Goal: Information Seeking & Learning: Learn about a topic

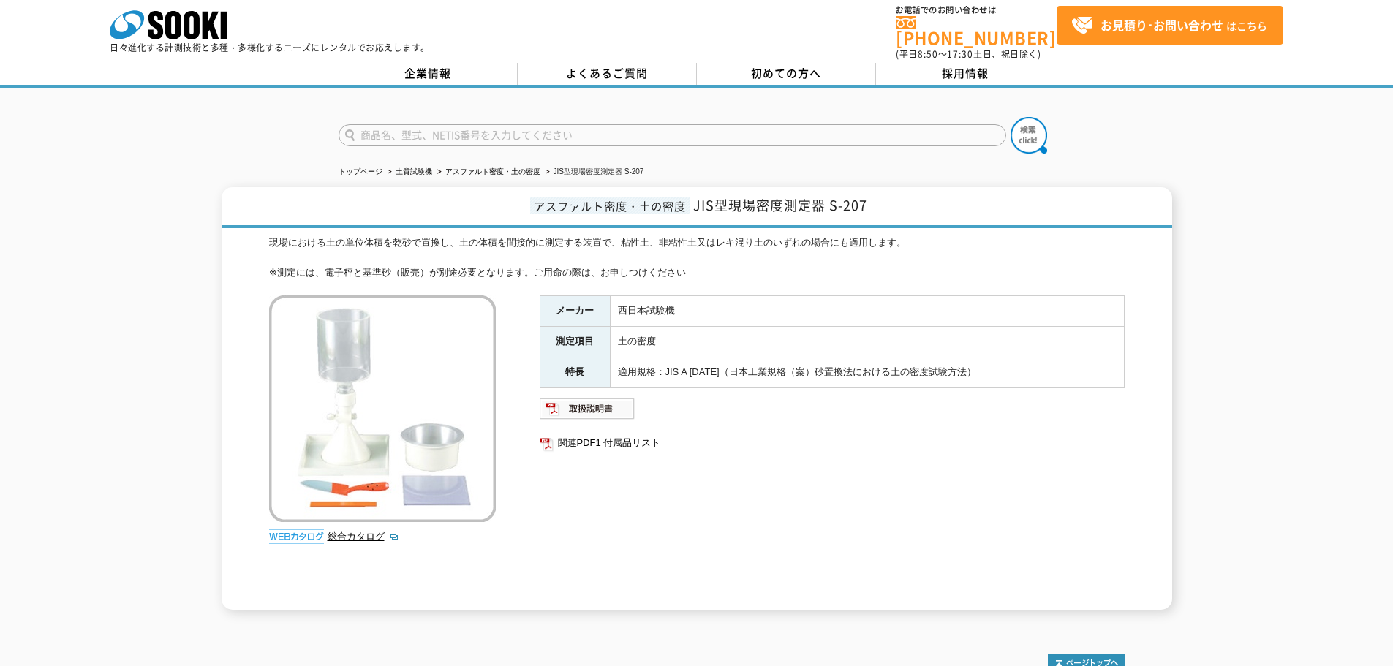
scroll to position [3, 0]
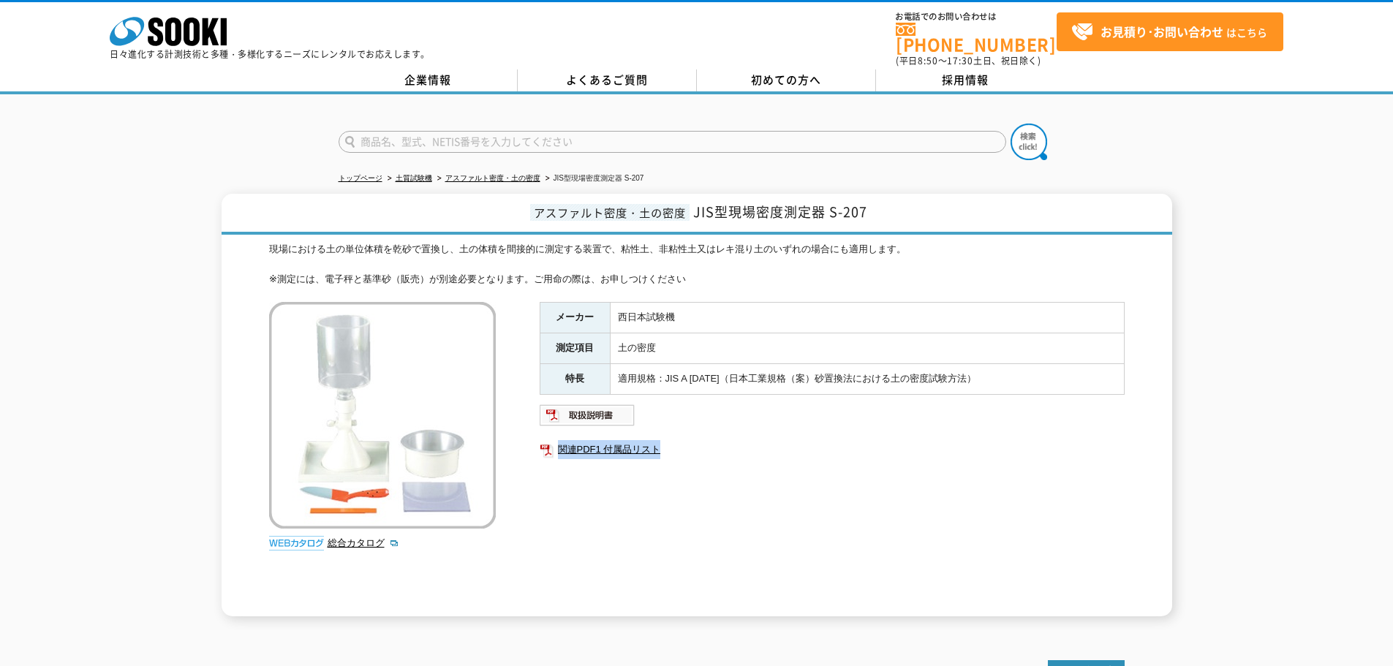
drag, startPoint x: 539, startPoint y: 461, endPoint x: 675, endPoint y: 482, distance: 137.7
click at [675, 482] on div "メーカー 西日本試験機 測定項目 土の密度 特長 適用規格：JIS A [DATE]（日本工業規格（案）砂置換法における土の密度試験方法） 関連PDF1 付属…" at bounding box center [831, 459] width 585 height 314
click at [675, 482] on div "メーカー 西日本試験機 測定項目 土の密度 特長 適用規格：JIS A 1214（日本工業規格（案）砂置換法における土の密度試験方法） 関連PDF1 付属品リ…" at bounding box center [831, 459] width 585 height 314
drag, startPoint x: 558, startPoint y: 466, endPoint x: 673, endPoint y: 465, distance: 114.8
click at [673, 465] on div "メーカー 西日本試験機 測定項目 土の密度 特長 適用規格：JIS A 1214（日本工業規格（案）砂置換法における土の密度試験方法） 関連PDF1 付属品リ…" at bounding box center [831, 459] width 585 height 314
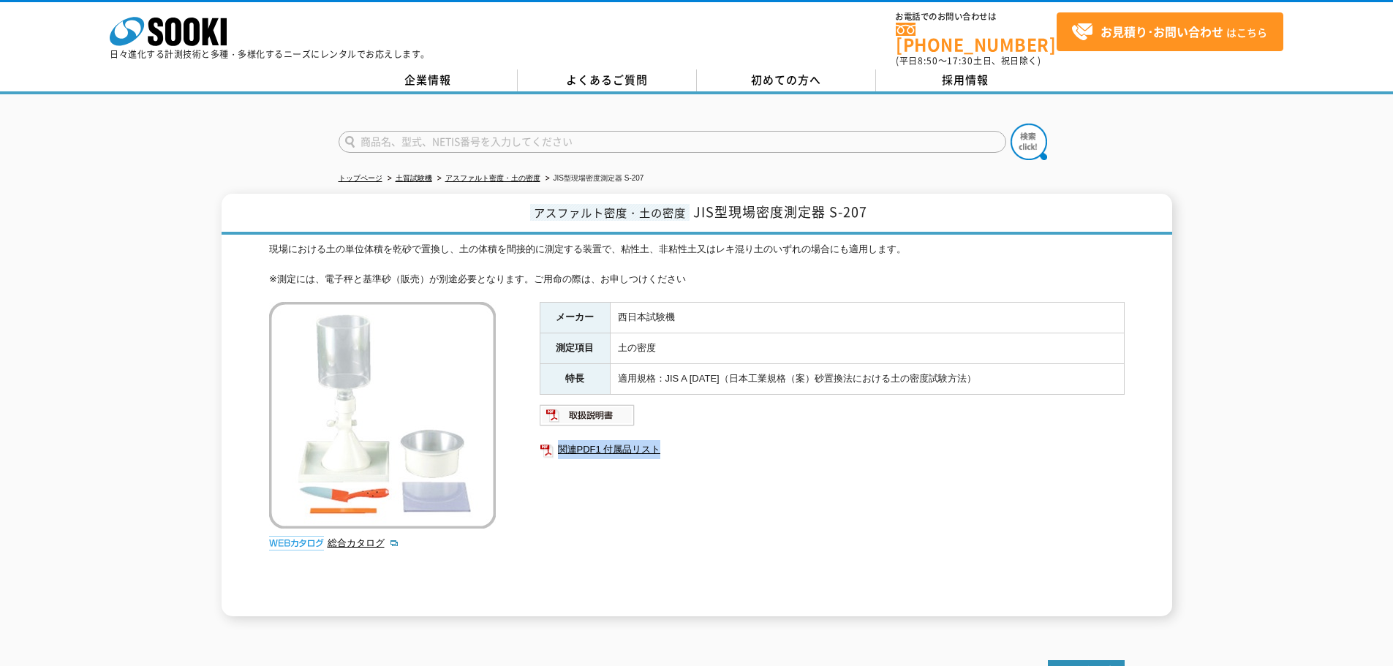
click at [673, 465] on div "メーカー 西日本試験機 測定項目 土の密度 特長 適用規格：JIS A 1214（日本工業規格（案）砂置換法における土の密度試験方法） 関連PDF1 付属品リ…" at bounding box center [831, 459] width 585 height 314
drag, startPoint x: 558, startPoint y: 463, endPoint x: 708, endPoint y: 462, distance: 149.1
click at [708, 462] on div "メーカー 西日本試験機 測定項目 土の密度 特長 適用規格：JIS A 1214（日本工業規格（案）砂置換法における土の密度試験方法） 関連PDF1 付属品リ…" at bounding box center [831, 459] width 585 height 314
drag, startPoint x: 695, startPoint y: 205, endPoint x: 944, endPoint y: 189, distance: 249.0
click at [944, 194] on h1 "アスファルト密度・土の密度 JIS型現場密度測定器 S-207" at bounding box center [696, 214] width 950 height 41
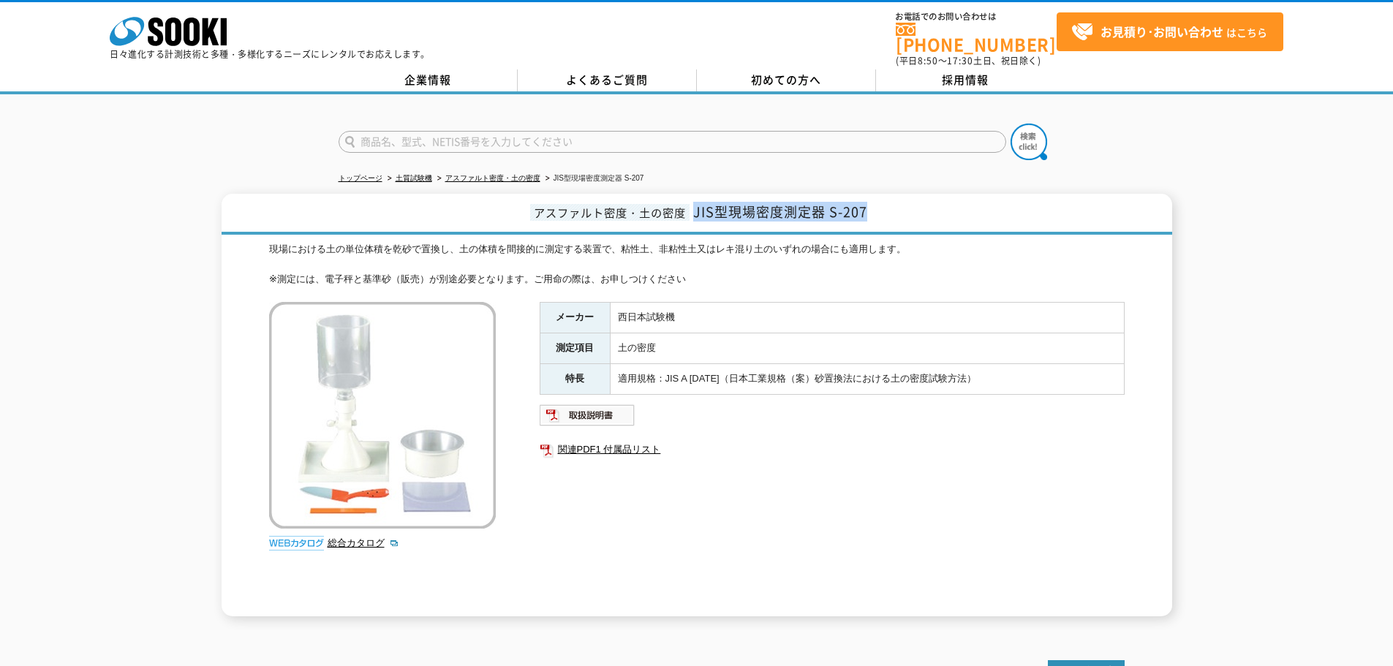
click at [942, 194] on h1 "アスファルト密度・土の密度 JIS型現場密度測定器 S-207" at bounding box center [696, 214] width 950 height 41
drag, startPoint x: 269, startPoint y: 242, endPoint x: 956, endPoint y: 279, distance: 688.1
click at [956, 279] on div "現場における土の単位体積を乾砂で置換し、土の体積を間接的に測定する装置で、粘性土、非粘性土又はレキ混り土のいずれの場合にも適用します。 ※測定には、電子秤と基…" at bounding box center [696, 429] width 855 height 374
click at [791, 259] on div "現場における土の単位体積を乾砂で置換し、土の体積を間接的に測定する装置で、粘性土、非粘性土又はレキ混り土のいずれの場合にも適用します。 ※測定には、電子秤と基…" at bounding box center [696, 264] width 855 height 45
drag, startPoint x: 730, startPoint y: 264, endPoint x: 249, endPoint y: 235, distance: 481.9
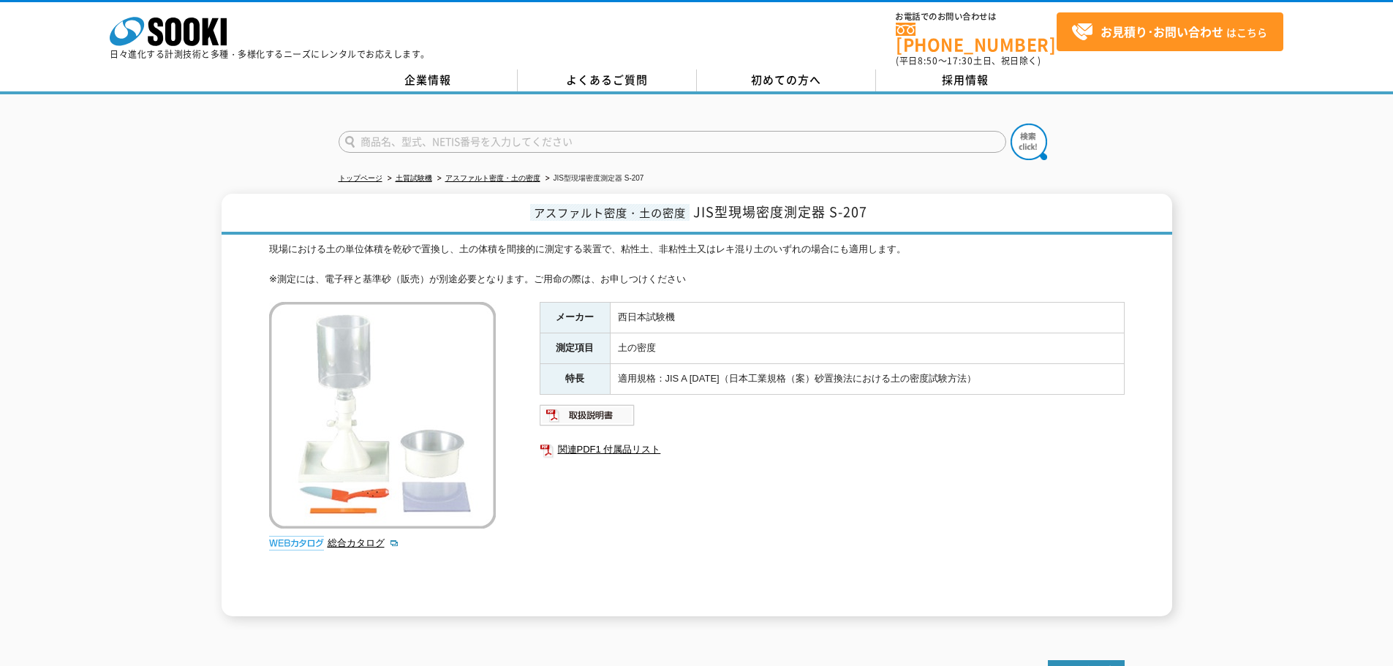
click at [249, 235] on div "アスファルト密度・土の密度 JIS型現場密度測定器 S-207 現場における土の単位体積を乾砂で置換し、土の体積を間接的に測定する装置で、粘性土、非粘性土又は…" at bounding box center [696, 405] width 950 height 423
click at [567, 251] on div "現場における土の単位体積を乾砂で置換し、土の体積を間接的に測定する装置で、粘性土、非粘性土又はレキ混り土のいずれの場合にも適用します。 ※測定には、電子秤と基…" at bounding box center [696, 264] width 855 height 45
drag, startPoint x: 269, startPoint y: 242, endPoint x: 737, endPoint y: 270, distance: 468.7
click at [737, 270] on div "現場における土の単位体積を乾砂で置換し、土の体積を間接的に測定する装置で、粘性土、非粘性土又はレキ混り土のいずれの場合にも適用します。 ※測定には、電子秤と基…" at bounding box center [696, 264] width 855 height 45
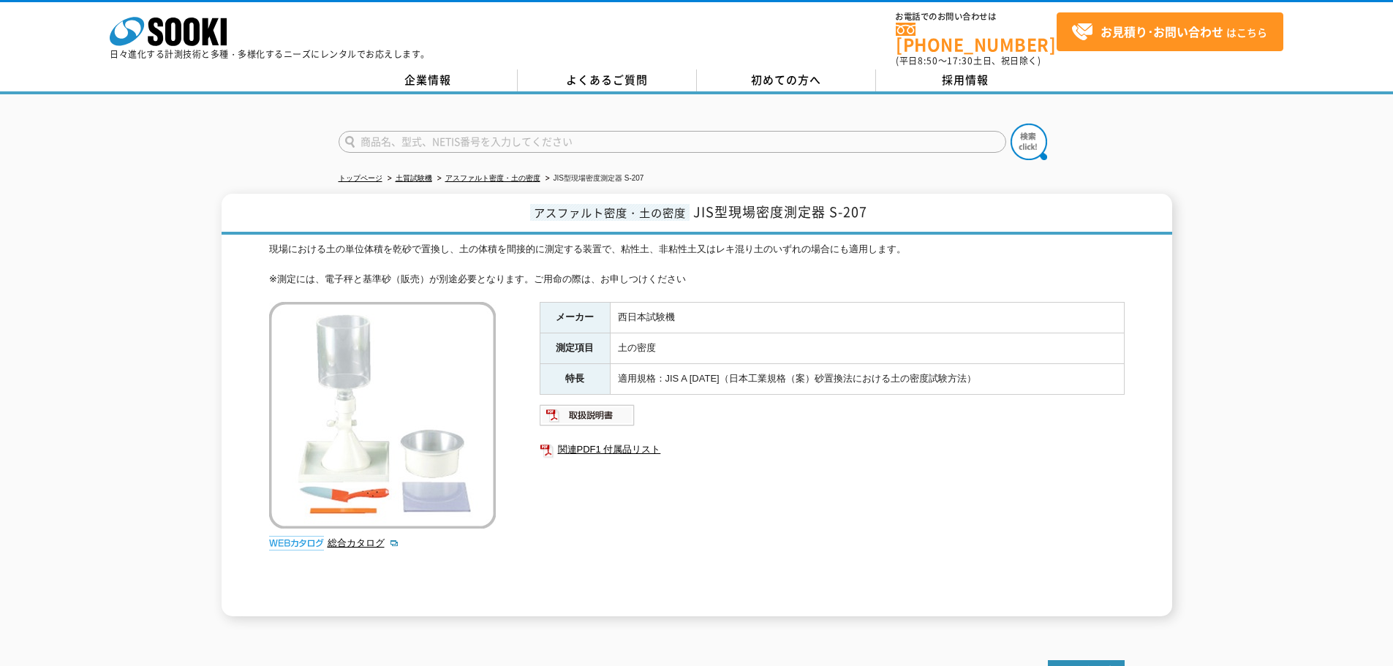
drag, startPoint x: 689, startPoint y: 276, endPoint x: 636, endPoint y: 267, distance: 54.1
click at [668, 274] on div "現場における土の単位体積を乾砂で置換し、土の体積を間接的に測定する装置で、粘性土、非粘性土又はレキ混り土のいずれの場合にも適用します。 ※測定には、電子秤と基…" at bounding box center [696, 264] width 855 height 45
click at [393, 278] on div "現場における土の単位体積を乾砂で置換し、土の体積を間接的に測定する装置で、粘性土、非粘性土又はレキ混り土のいずれの場合にも適用します。 ※測定には、電子秤と基…" at bounding box center [696, 264] width 855 height 45
drag, startPoint x: 276, startPoint y: 266, endPoint x: 571, endPoint y: 269, distance: 295.3
click at [571, 269] on div "現場における土の単位体積を乾砂で置換し、土の体積を間接的に測定する装置で、粘性土、非粘性土又はレキ混り土のいずれの場合にも適用します。 ※測定には、電子秤と基…" at bounding box center [696, 264] width 855 height 45
